Goal: Navigation & Orientation: Find specific page/section

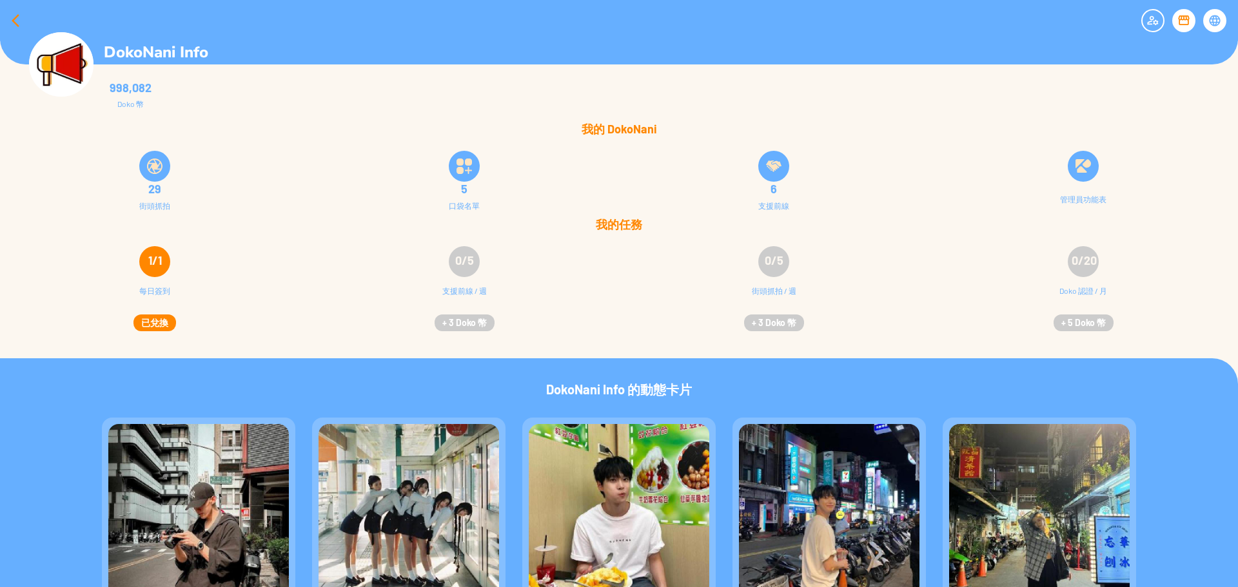
click at [13, 18] on div at bounding box center [15, 20] width 31 height 31
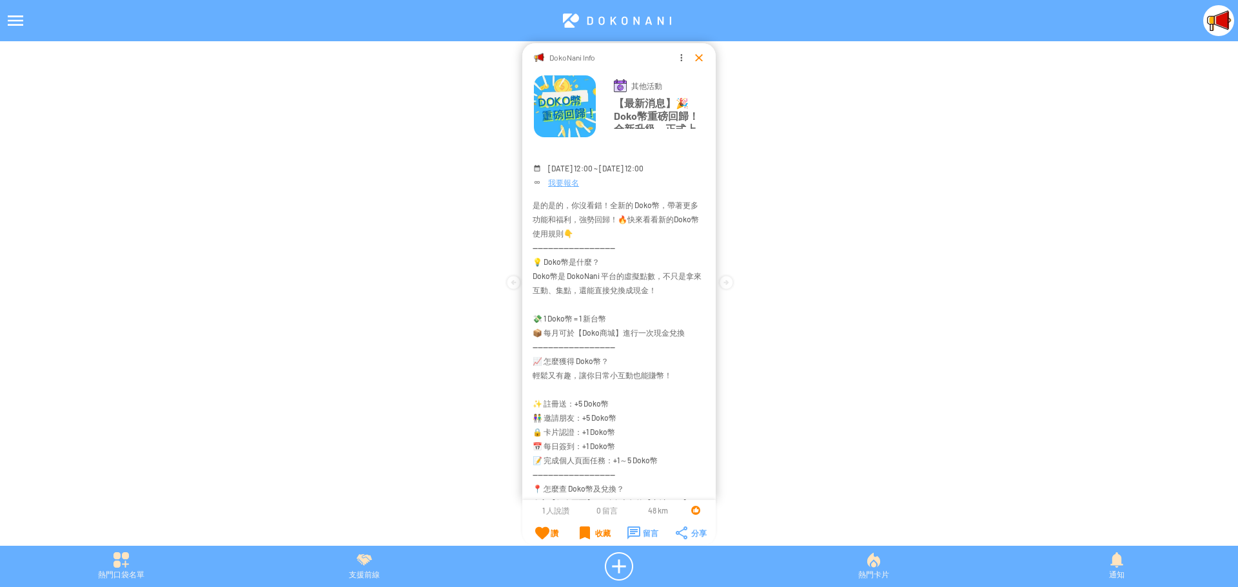
click at [698, 59] on div at bounding box center [698, 57] width 13 height 13
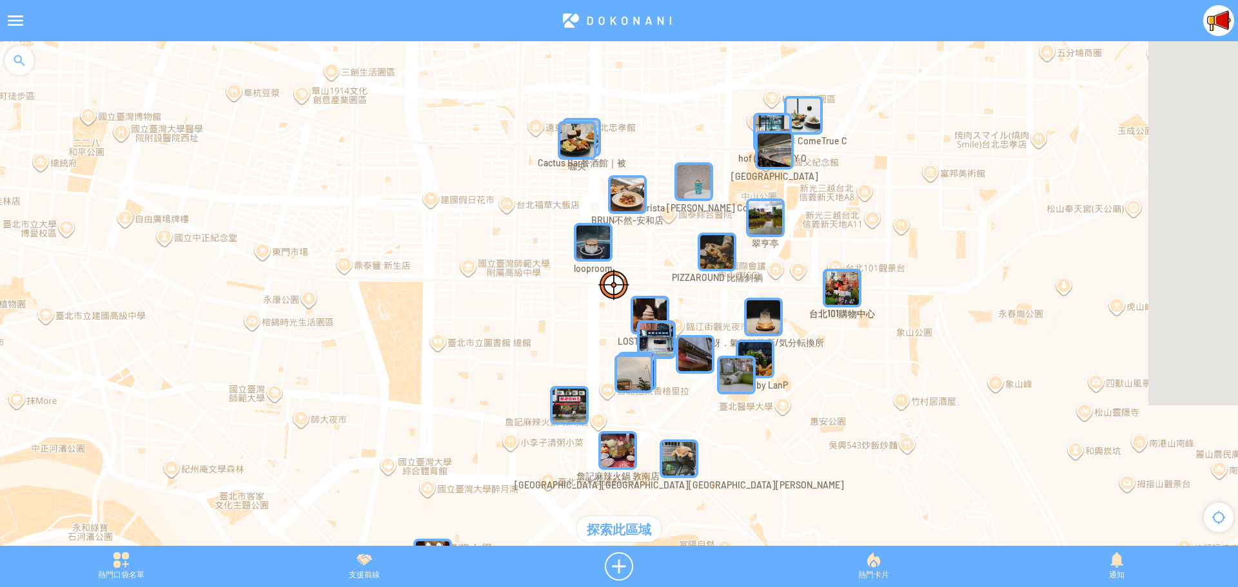
drag, startPoint x: 1077, startPoint y: 255, endPoint x: 933, endPoint y: 242, distance: 144.4
click at [933, 242] on div at bounding box center [619, 300] width 1238 height 518
